Goal: Transaction & Acquisition: Purchase product/service

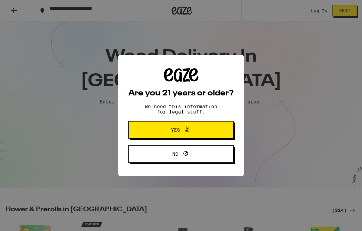
click at [199, 132] on span "Yes" at bounding box center [181, 130] width 51 height 9
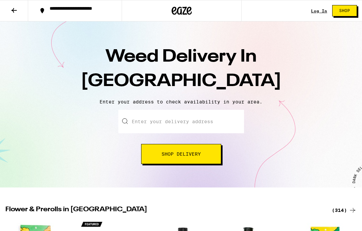
click at [176, 122] on input "Enter your delivery address" at bounding box center [181, 121] width 126 height 23
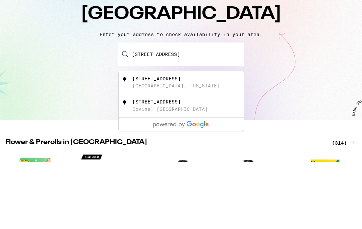
click at [184, 144] on div "[STREET_ADDRESS][US_STATE]" at bounding box center [192, 150] width 120 height 13
type input "[STREET_ADDRESS][US_STATE]"
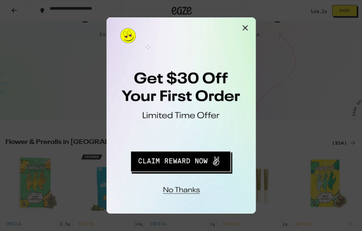
click at [158, 124] on button "No thanks" at bounding box center [150, 126] width 49 height 14
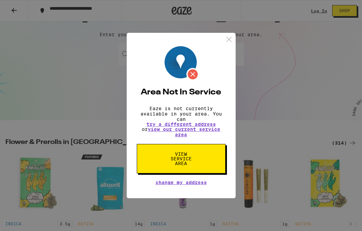
click at [190, 165] on span "View Service Area" at bounding box center [181, 159] width 35 height 14
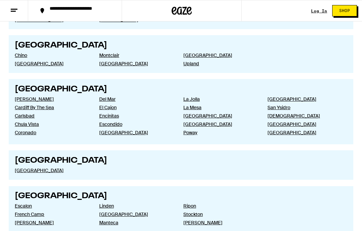
scroll to position [912, 0]
